Goal: Learn about a topic

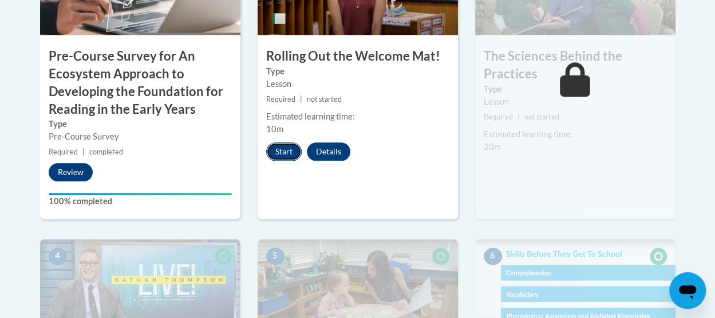
click at [283, 151] on button "Start" at bounding box center [283, 151] width 35 height 18
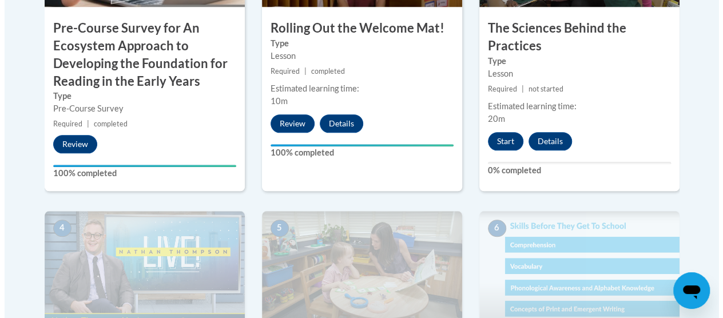
scroll to position [547, 0]
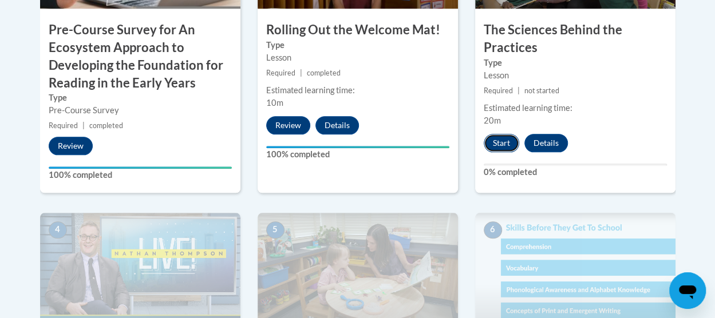
click at [496, 145] on button "Start" at bounding box center [501, 143] width 35 height 18
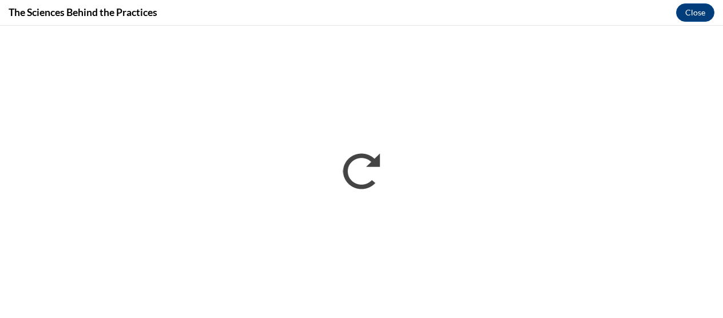
scroll to position [0, 0]
